Goal: Transaction & Acquisition: Purchase product/service

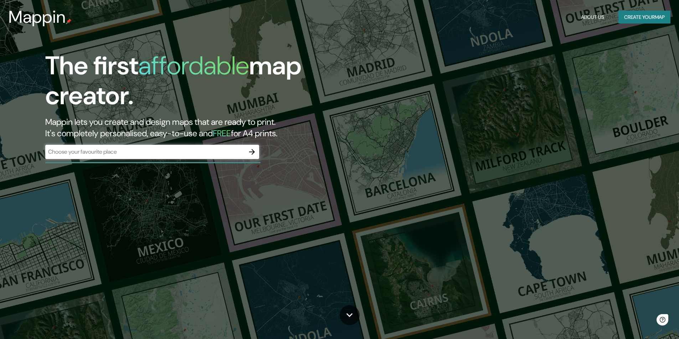
click at [214, 158] on div "​" at bounding box center [152, 152] width 214 height 14
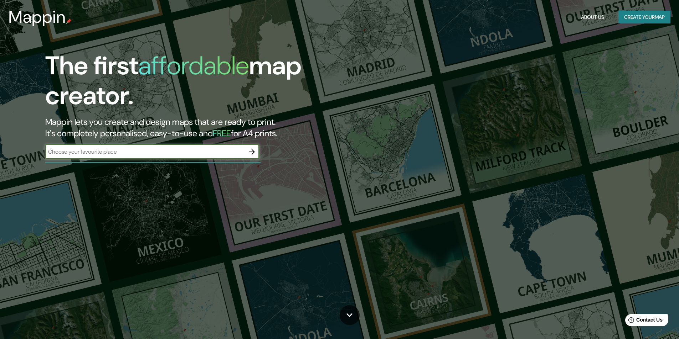
click at [253, 152] on icon "button" at bounding box center [252, 152] width 6 height 6
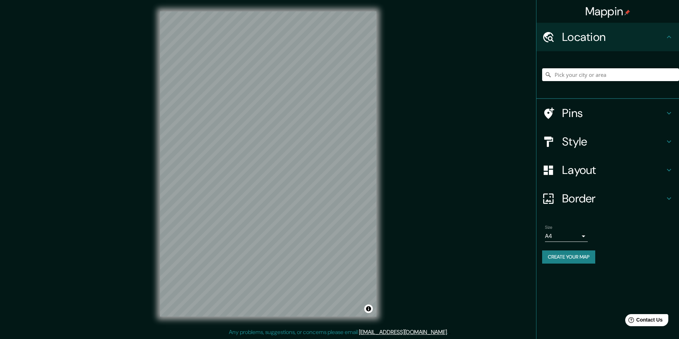
scroll to position [0, 0]
click at [608, 125] on div "Pins" at bounding box center [607, 113] width 142 height 28
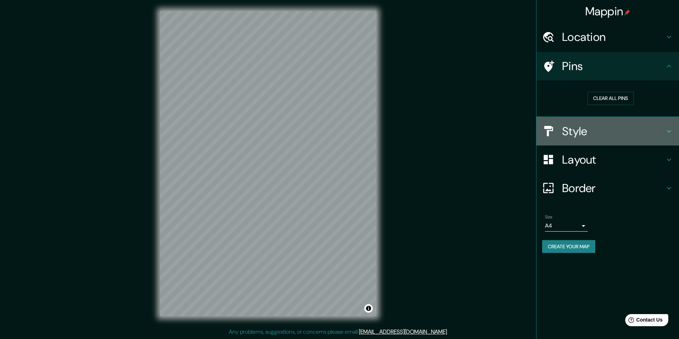
click at [606, 130] on h4 "Style" at bounding box center [613, 131] width 103 height 14
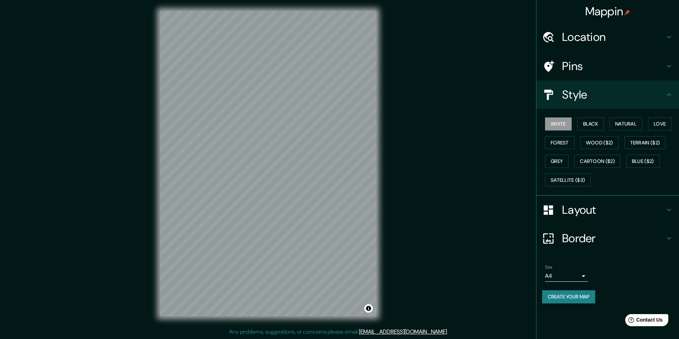
click at [485, 171] on div "Mappin Location Pins Style White Black Natural Love Forest Wood ($2) Terrain ($…" at bounding box center [339, 170] width 679 height 340
click at [593, 124] on button "Black" at bounding box center [590, 124] width 27 height 13
click at [623, 124] on button "Natural" at bounding box center [625, 124] width 33 height 13
click at [640, 127] on button "Natural" at bounding box center [625, 124] width 33 height 13
click at [640, 144] on button "Terrain ($2)" at bounding box center [644, 142] width 41 height 13
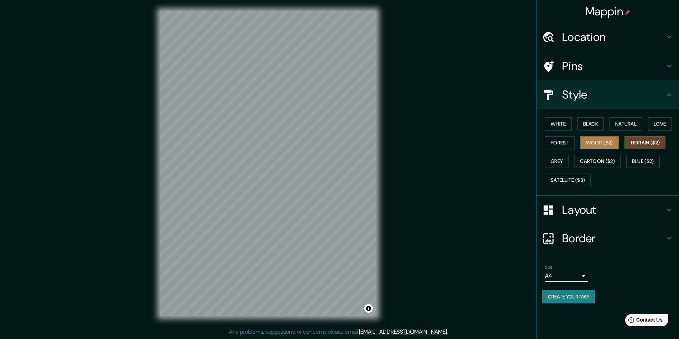
click at [604, 145] on button "Wood ($2)" at bounding box center [599, 142] width 38 height 13
click at [565, 143] on button "Forest" at bounding box center [560, 142] width 30 height 13
click at [573, 160] on div "White Black Natural Love Forest Wood ($2) Terrain ($2) Grey Cartoon ($2) Blue (…" at bounding box center [610, 152] width 137 height 75
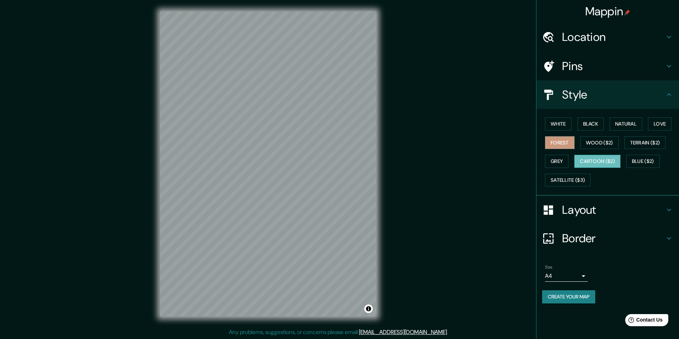
click at [612, 160] on button "Cartoon ($2)" at bounding box center [597, 161] width 46 height 13
click at [644, 155] on div "White Black Natural Love Forest Wood ($2) Terrain ($2) Grey Cartoon ($2) Blue (…" at bounding box center [610, 152] width 137 height 75
click at [644, 162] on button "Blue ($2)" at bounding box center [642, 161] width 33 height 13
